Goal: Information Seeking & Learning: Find specific fact

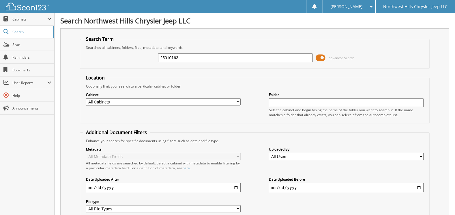
type input "25010163"
click at [188, 59] on input "25010163" at bounding box center [235, 57] width 154 height 9
type input "2"
type input "PILOBOLUS INC"
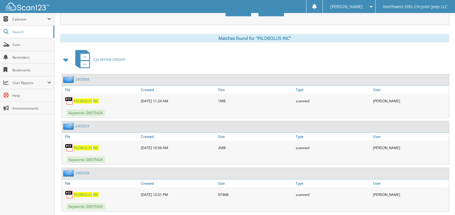
scroll to position [46, 0]
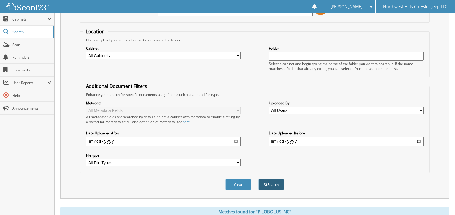
click at [273, 185] on button "Search" at bounding box center [271, 184] width 26 height 11
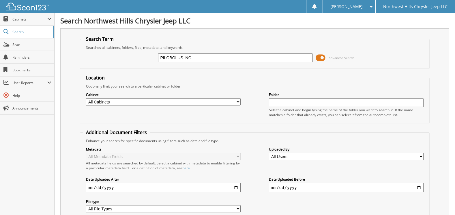
click at [199, 55] on input "PILOBOLUS INC" at bounding box center [235, 57] width 154 height 9
type input "P"
type input "GR375424"
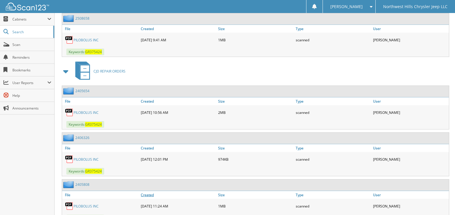
scroll to position [248, 0]
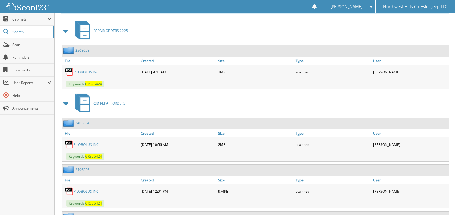
click at [76, 70] on link "PILOBOLUS INC" at bounding box center [86, 72] width 25 height 5
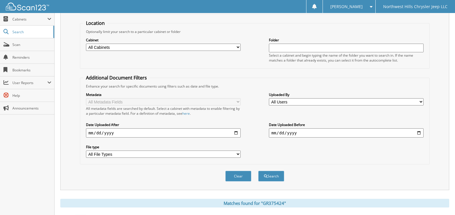
scroll to position [0, 0]
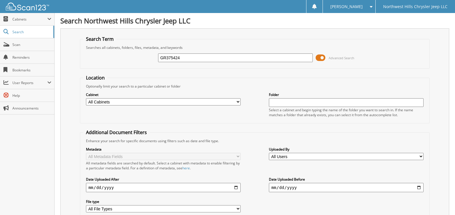
click at [213, 60] on input "GR375424" at bounding box center [235, 57] width 154 height 9
type input "G"
click at [31, 43] on span "Scan" at bounding box center [31, 44] width 39 height 5
